Goal: Task Accomplishment & Management: Use online tool/utility

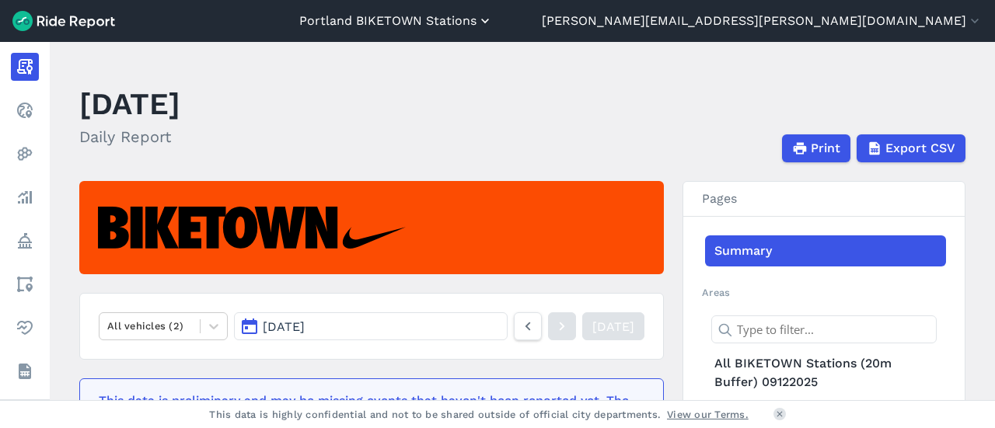
click at [493, 14] on button "Portland BIKETOWN Stations" at bounding box center [396, 21] width 194 height 19
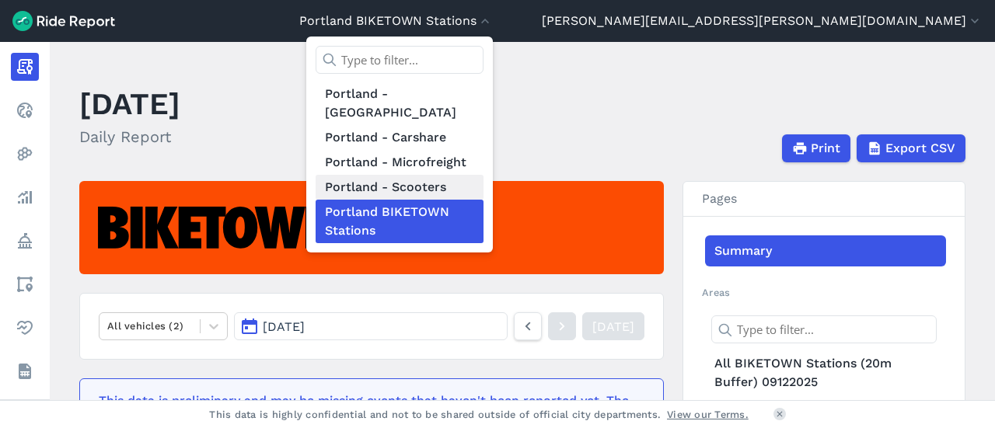
click at [484, 175] on link "Portland - Scooters" at bounding box center [400, 187] width 168 height 25
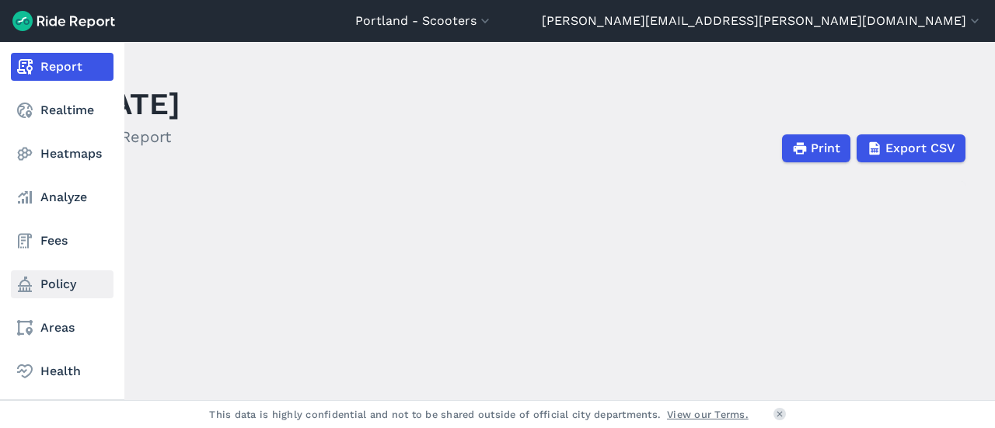
click at [59, 296] on link "Policy" at bounding box center [62, 285] width 103 height 28
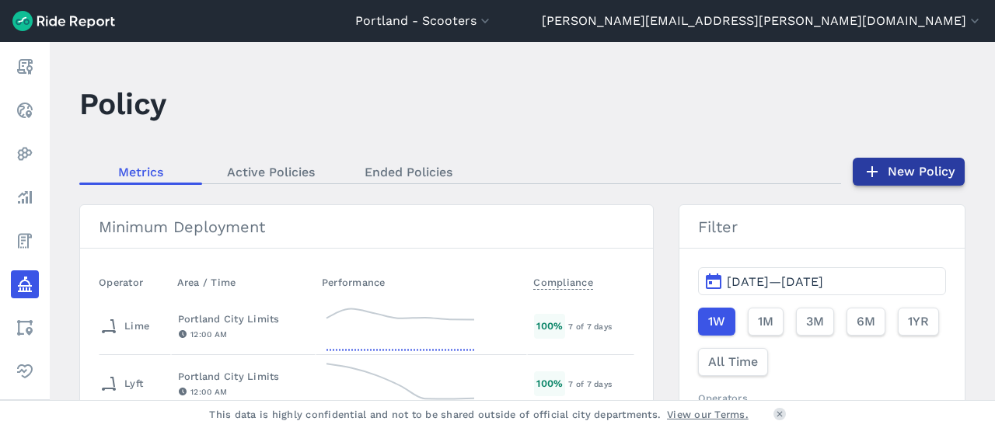
click at [875, 170] on icon at bounding box center [872, 171] width 19 height 19
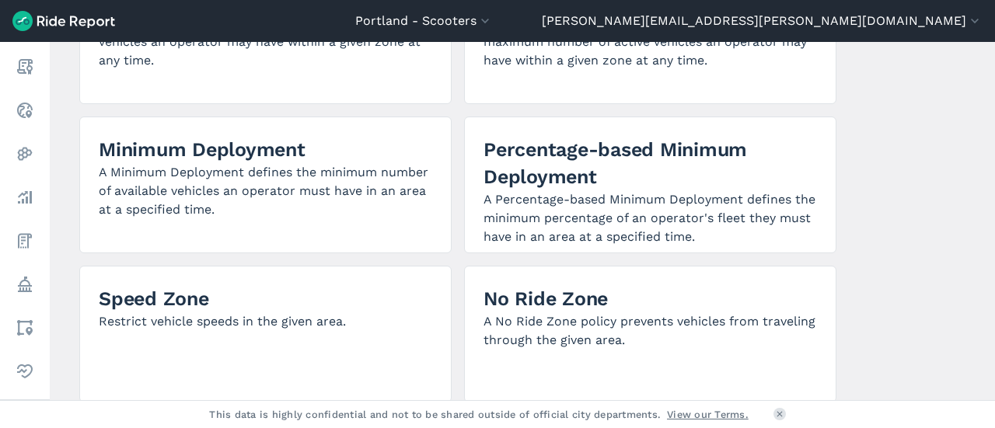
scroll to position [389, 0]
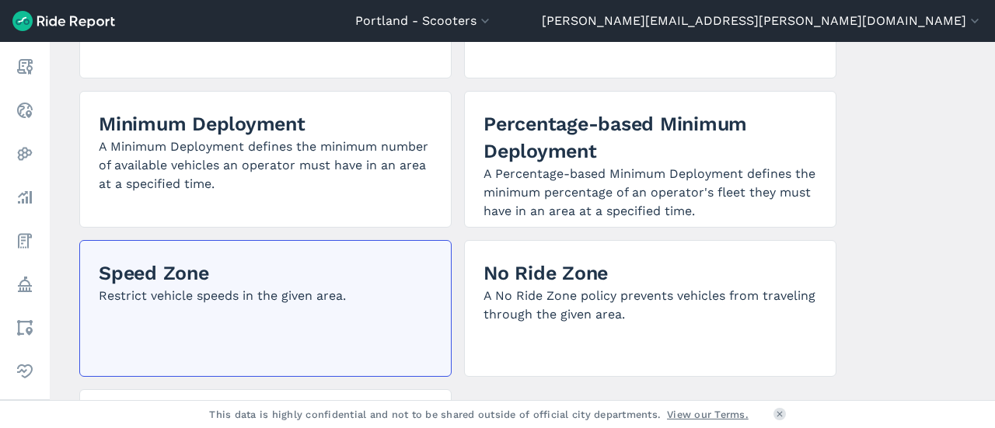
click at [177, 306] on div "Speed Zone Restrict vehicle speeds in the given area." at bounding box center [265, 308] width 372 height 137
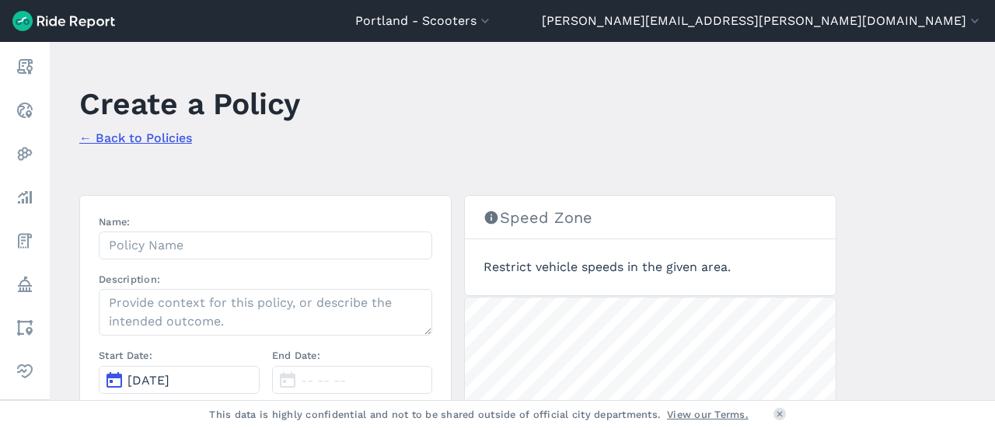
click at [152, 136] on link "← Back to Policies" at bounding box center [135, 138] width 113 height 15
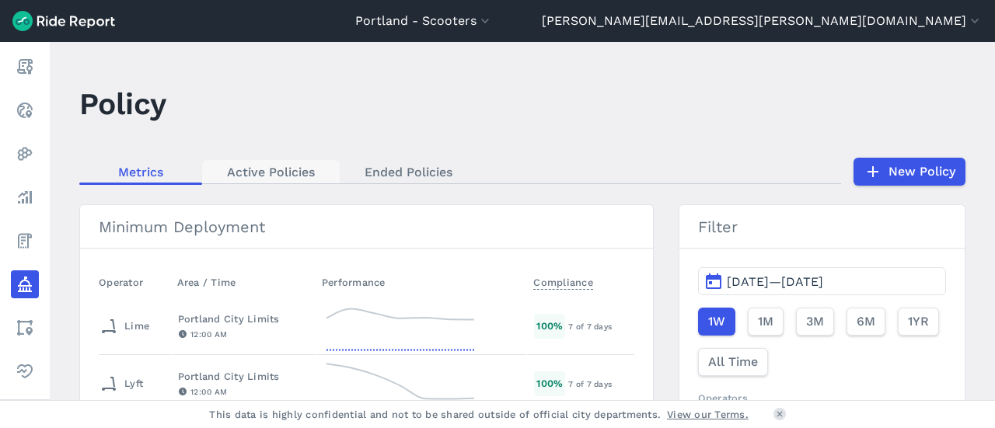
click at [289, 178] on link "Active Policies" at bounding box center [271, 171] width 138 height 23
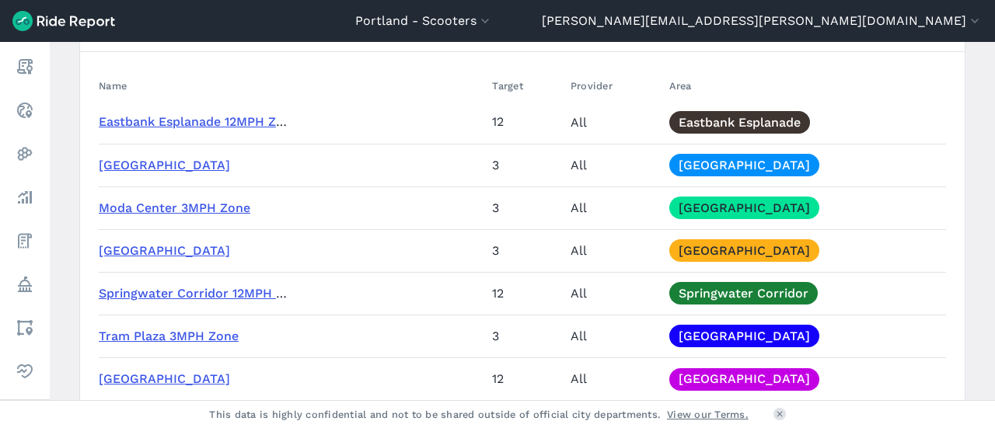
scroll to position [2332, 0]
